Goal: Information Seeking & Learning: Learn about a topic

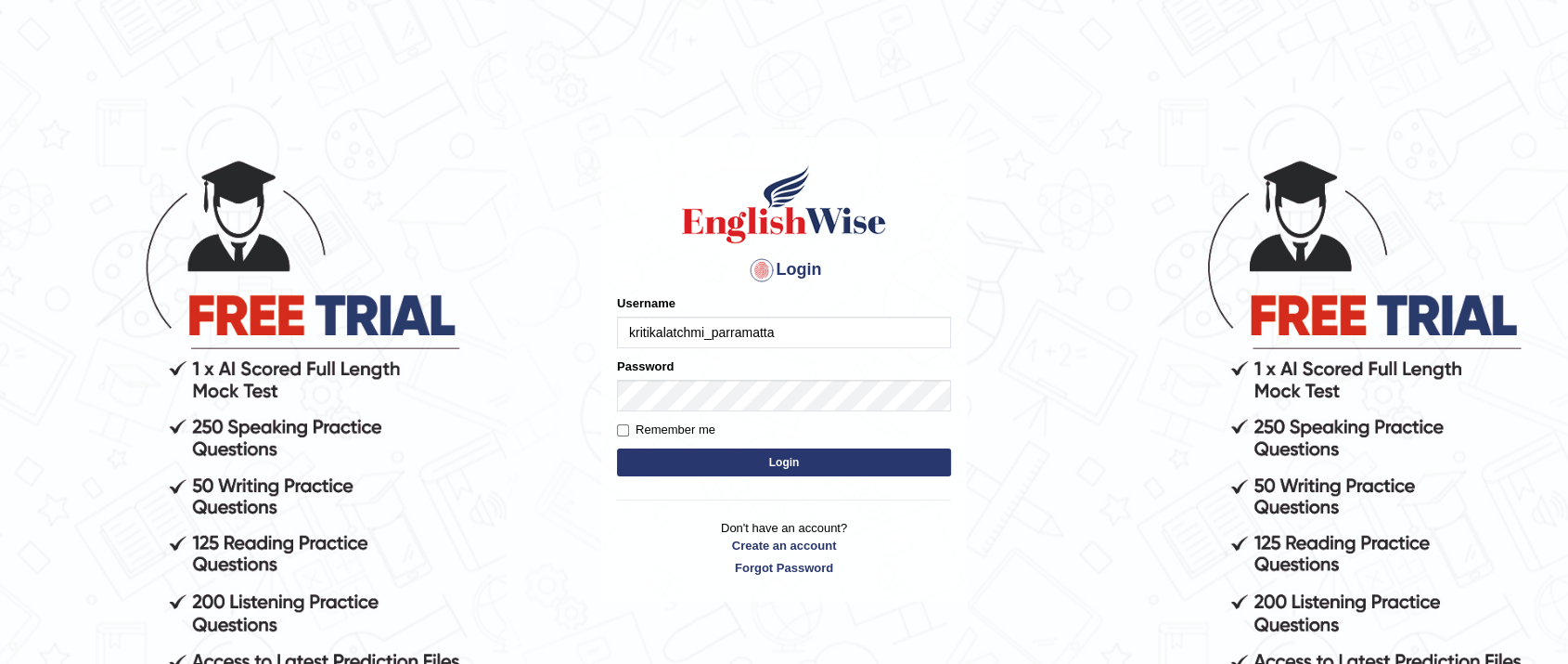
type input "kritikalatchmi_parramatta"
click at [615, 431] on div "Login Please fix the following errors: Username kritikalatchmi_parramatta Passw…" at bounding box center [784, 369] width 366 height 465
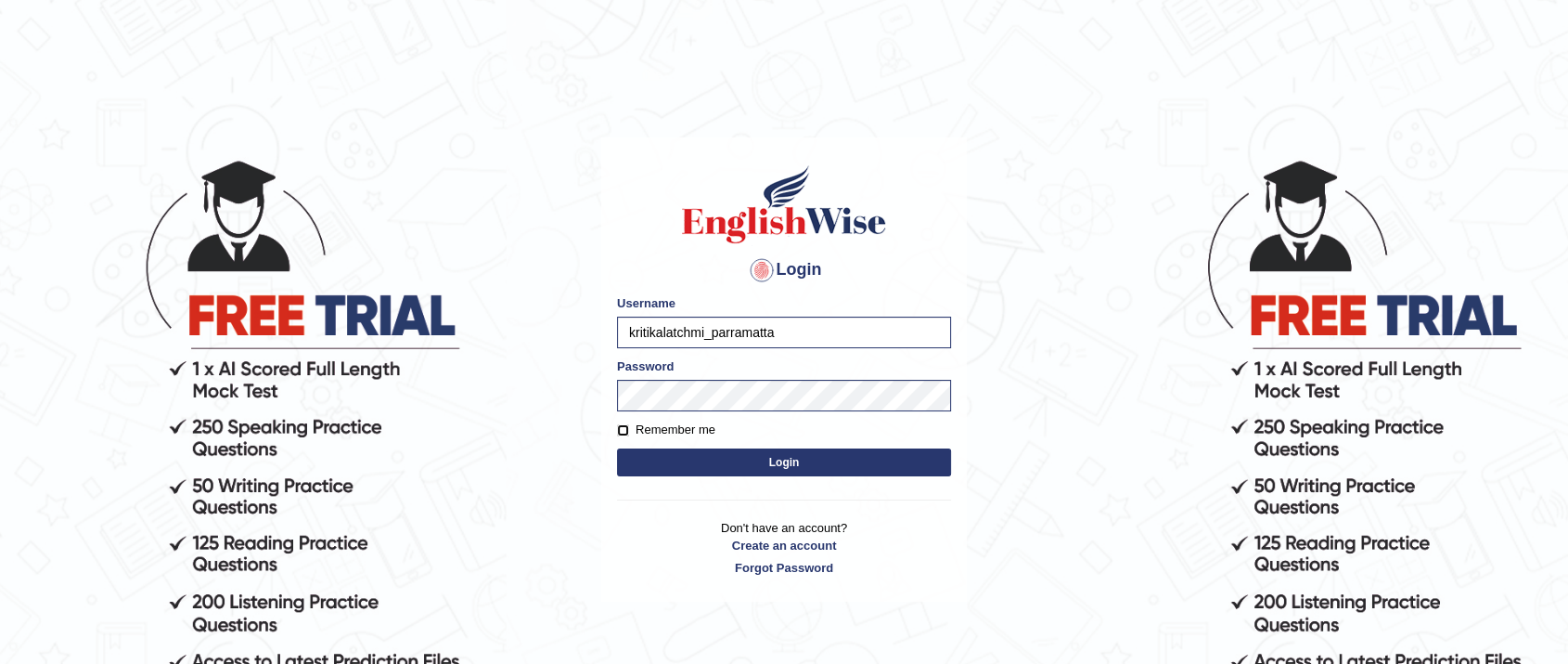
click at [622, 431] on input "Remember me" at bounding box center [623, 430] width 12 height 12
checkbox input "true"
click at [671, 452] on button "Login" at bounding box center [784, 462] width 334 height 27
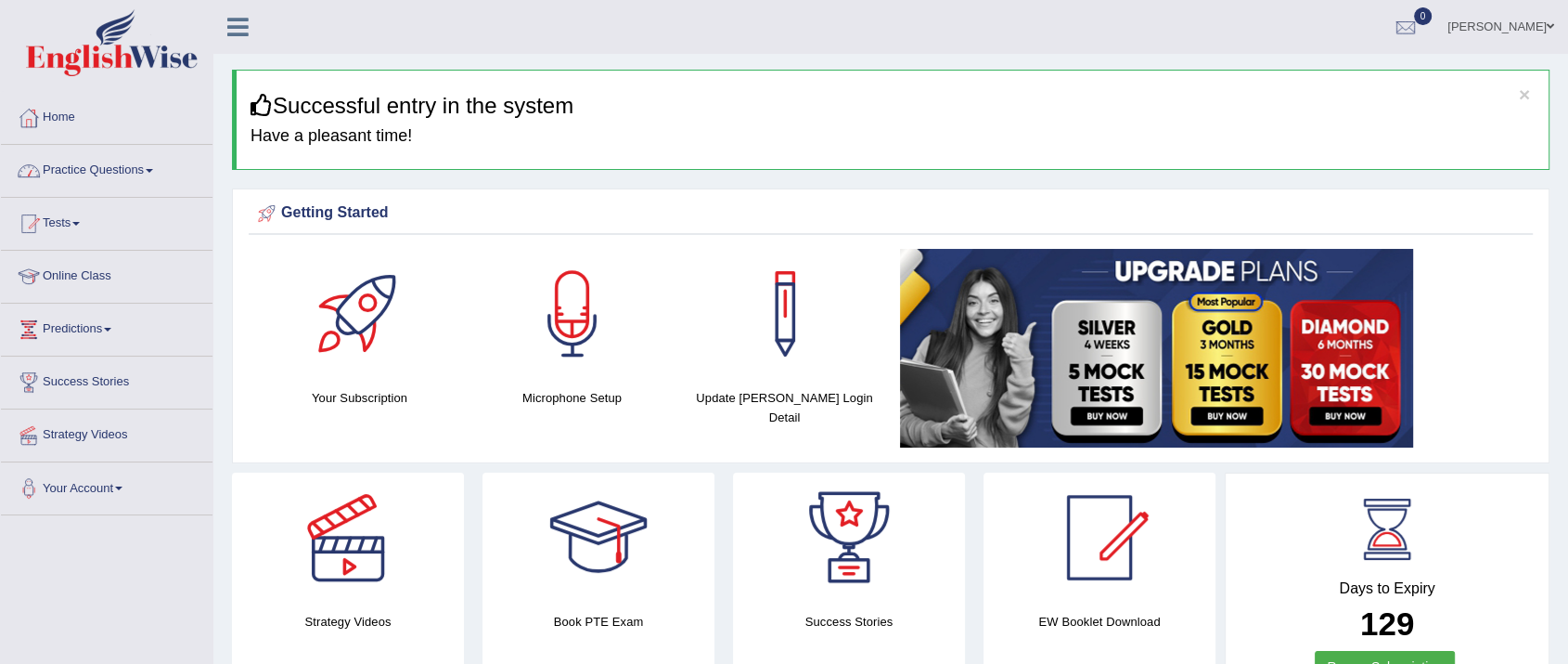
click at [137, 169] on link "Practice Questions" at bounding box center [107, 167] width 211 height 46
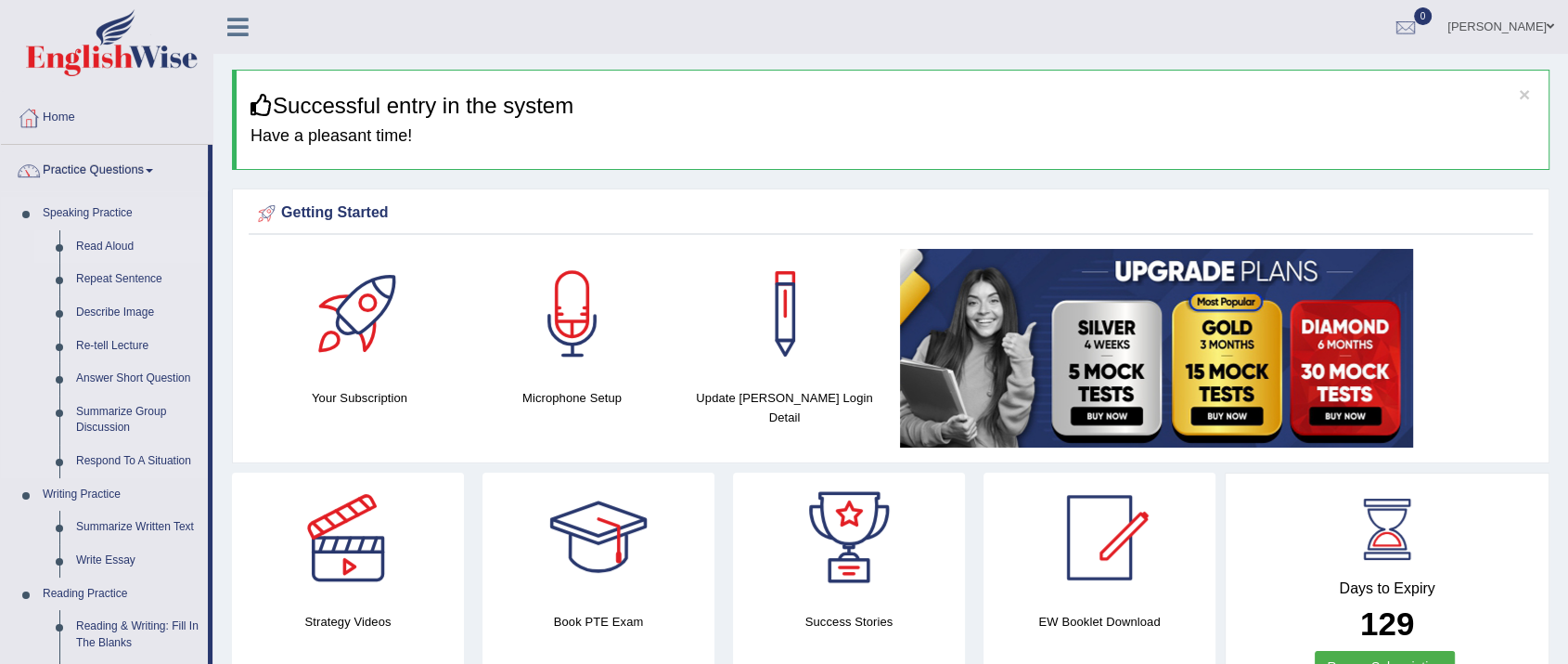
click at [119, 244] on link "Read Aloud" at bounding box center [137, 247] width 140 height 33
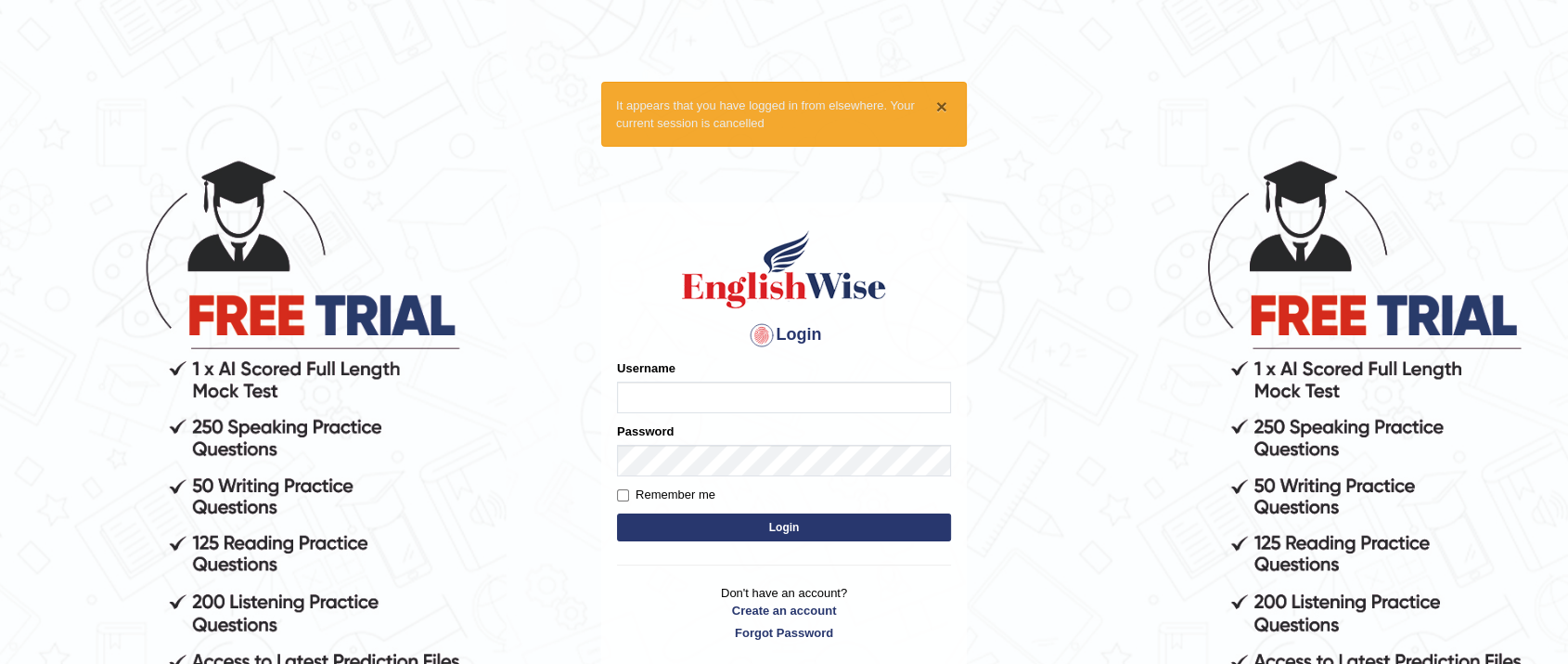
click at [939, 104] on button "×" at bounding box center [942, 107] width 11 height 20
